Goal: Check status: Check status

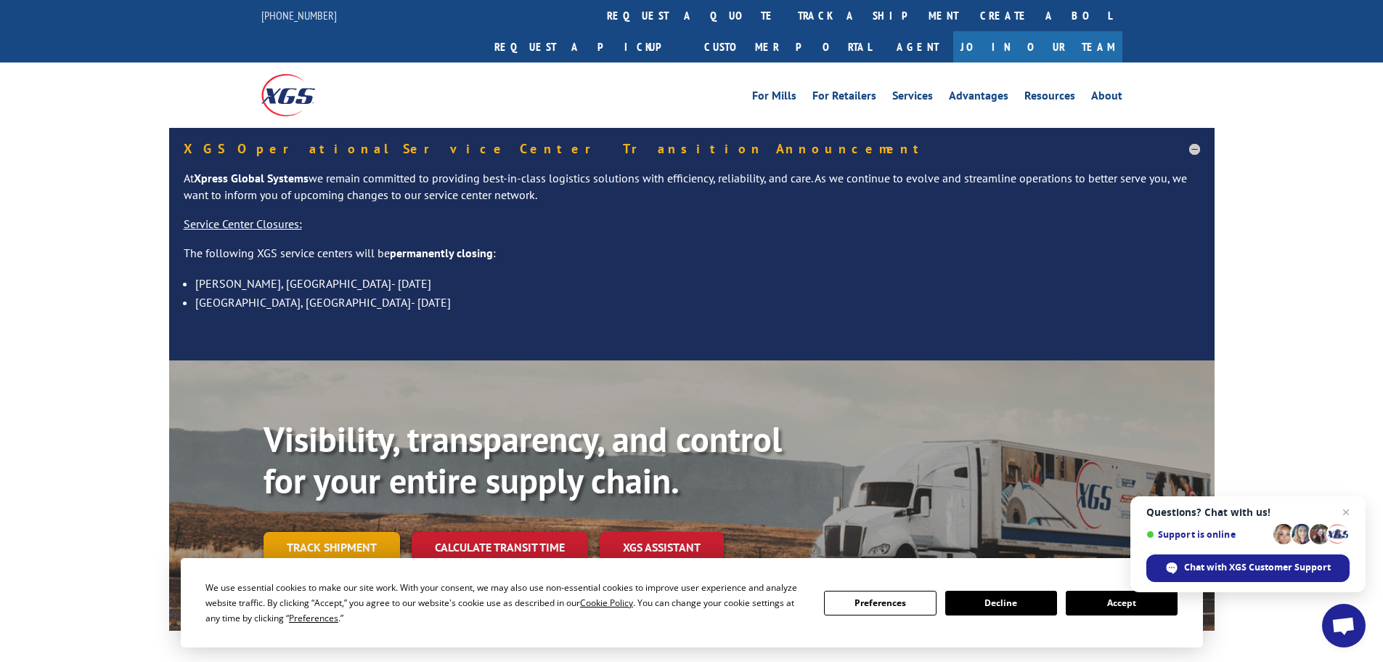
click at [313, 532] on link "Track shipment" at bounding box center [332, 547] width 137 height 30
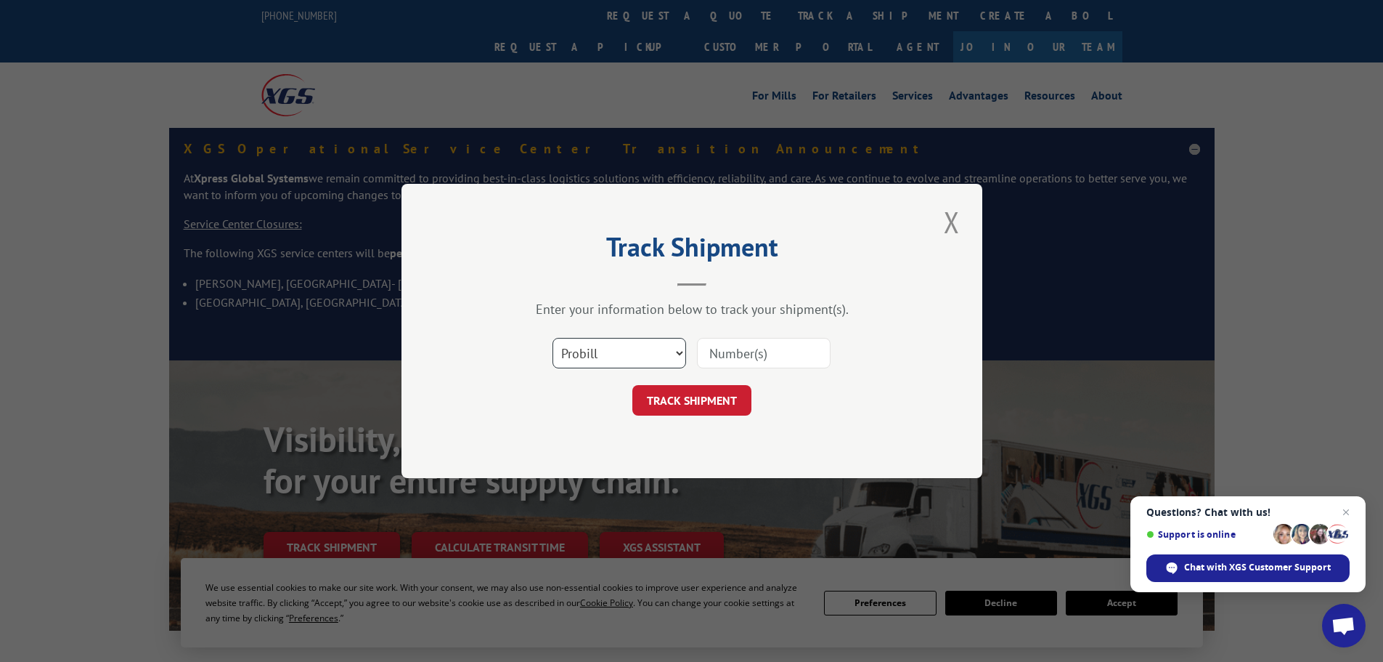
click at [654, 361] on select "Select category... Probill BOL PO" at bounding box center [620, 353] width 134 height 30
click at [830, 323] on div "Enter your information below to track your shipment(s). Select category... Prob…" at bounding box center [692, 358] width 436 height 115
click at [724, 356] on input at bounding box center [764, 353] width 134 height 30
paste input "60515100"
type input "60515100"
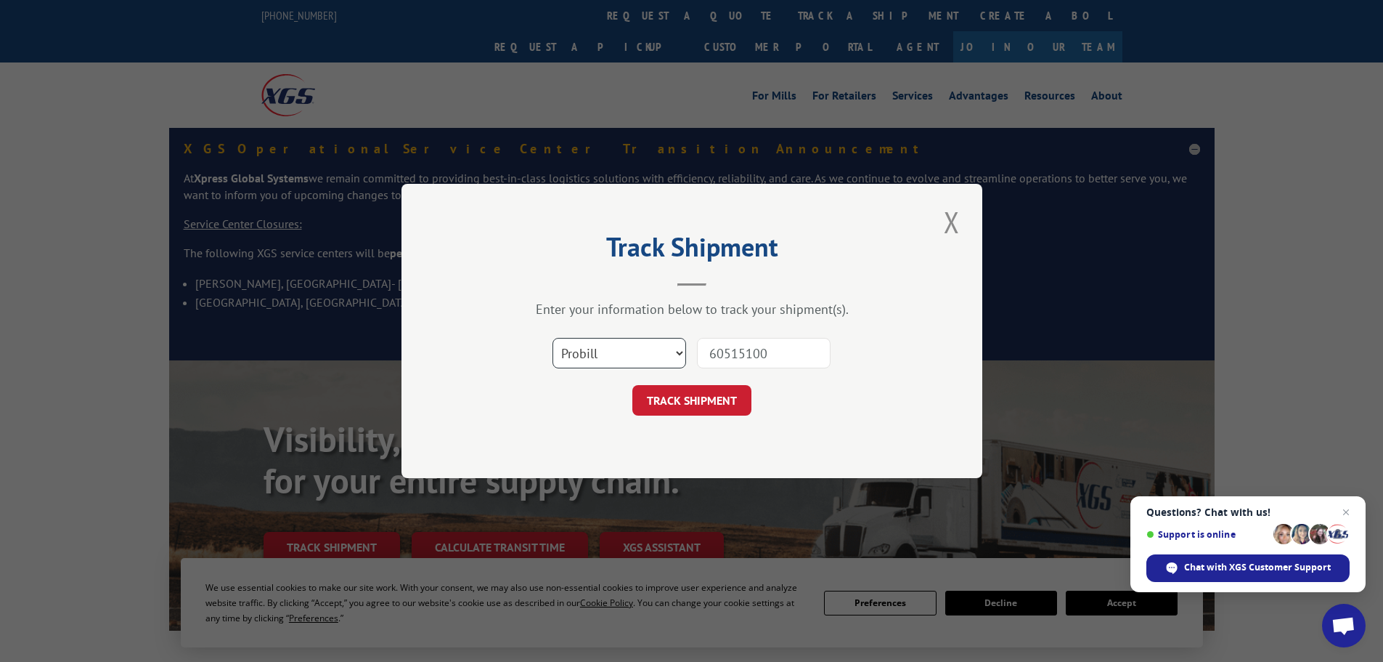
click at [627, 357] on select "Select category... Probill BOL PO" at bounding box center [620, 353] width 134 height 30
select select "po"
click at [553, 338] on select "Select category... Probill BOL PO" at bounding box center [620, 353] width 134 height 30
click at [677, 402] on button "TRACK SHIPMENT" at bounding box center [692, 400] width 119 height 30
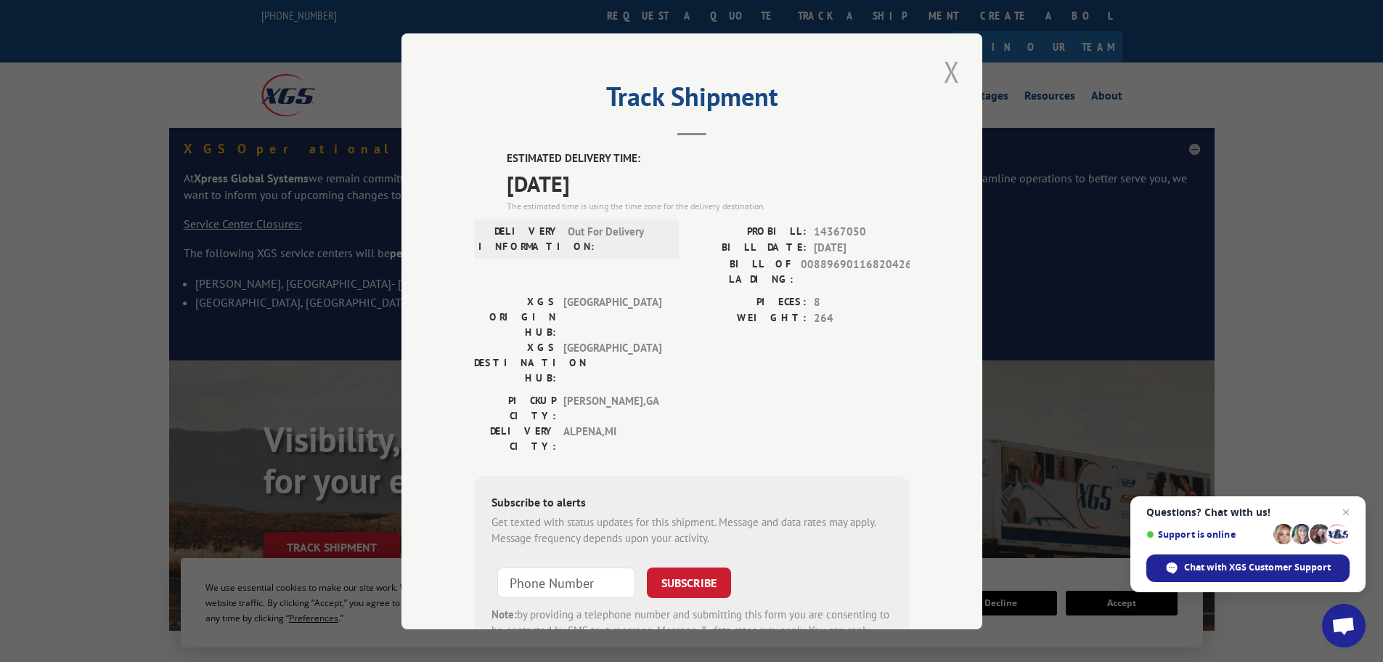
click at [950, 75] on button "Close modal" at bounding box center [952, 72] width 25 height 40
